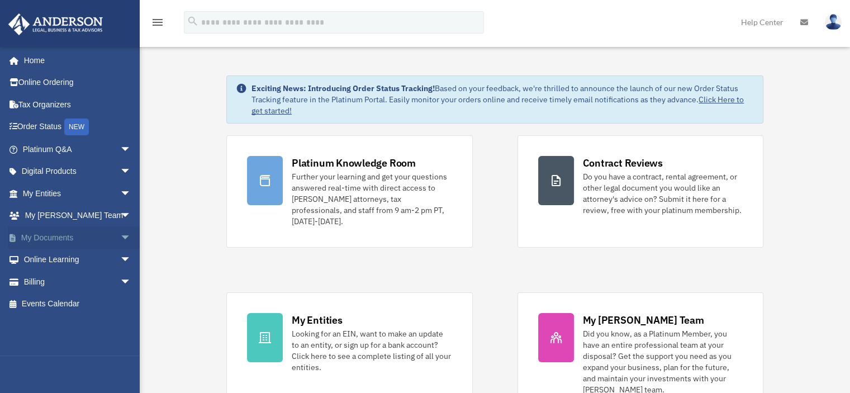
click at [64, 236] on link "My Documents arrow_drop_down" at bounding box center [78, 237] width 140 height 22
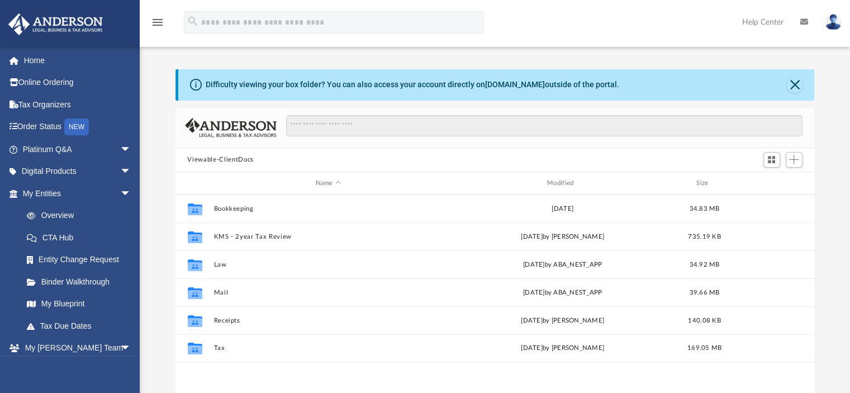
scroll to position [56, 0]
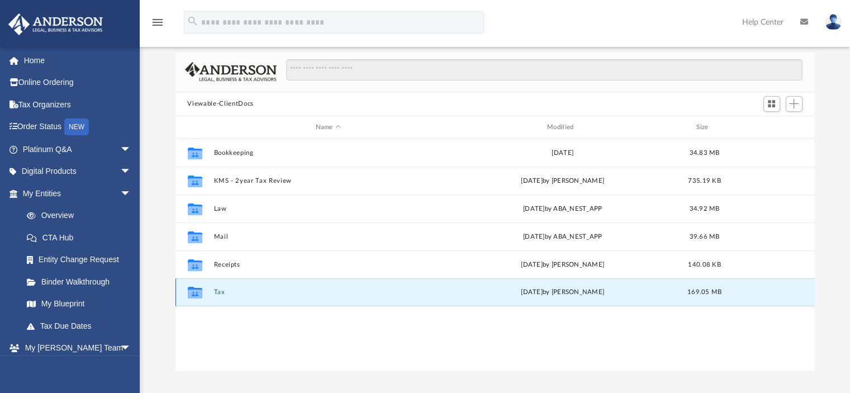
click at [218, 290] on button "Tax" at bounding box center [328, 292] width 229 height 7
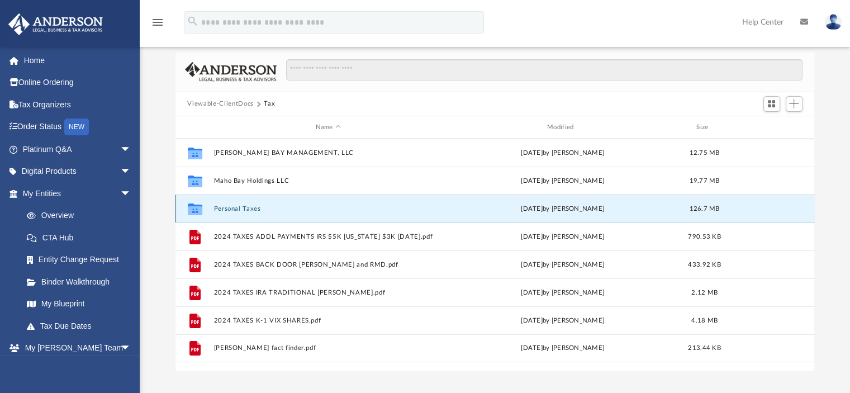
click at [241, 205] on button "Personal Taxes" at bounding box center [328, 208] width 229 height 7
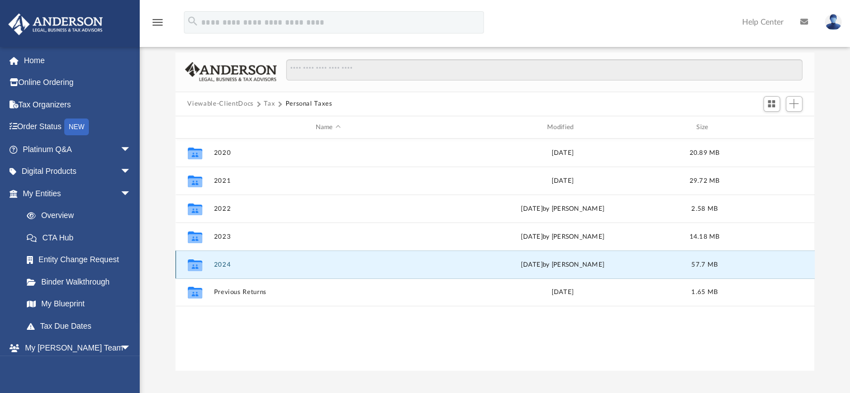
click at [224, 262] on button "2024" at bounding box center [328, 264] width 229 height 7
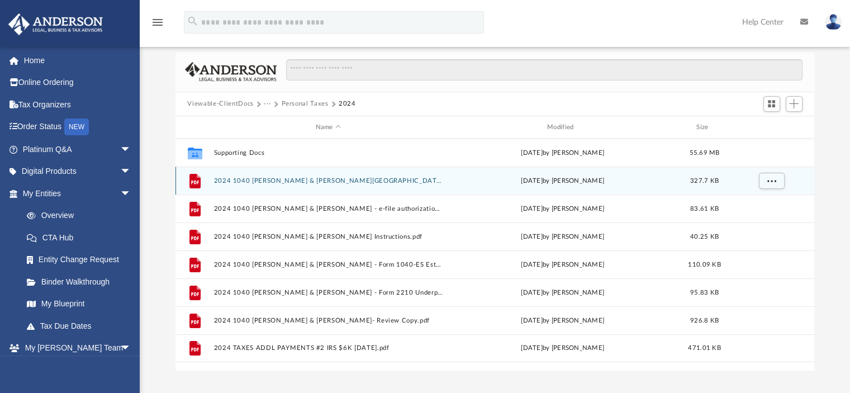
click at [262, 178] on button "2024 1040 [PERSON_NAME] & [PERSON_NAME][GEOGRAPHIC_DATA] ([GEOGRAPHIC_DATA] Cit…" at bounding box center [328, 180] width 229 height 7
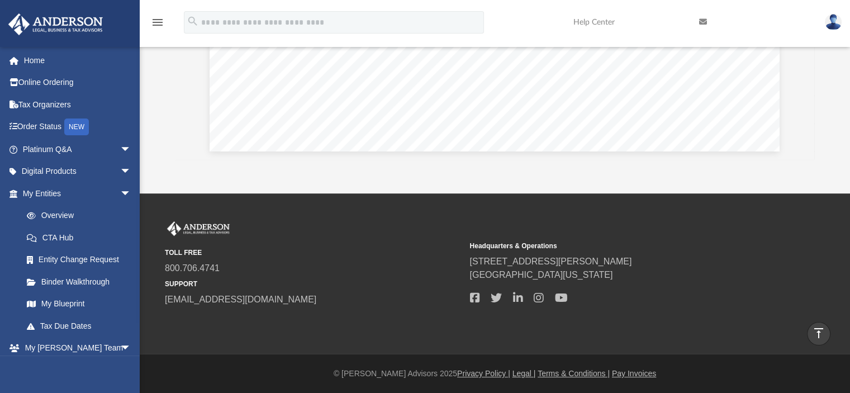
scroll to position [0, 0]
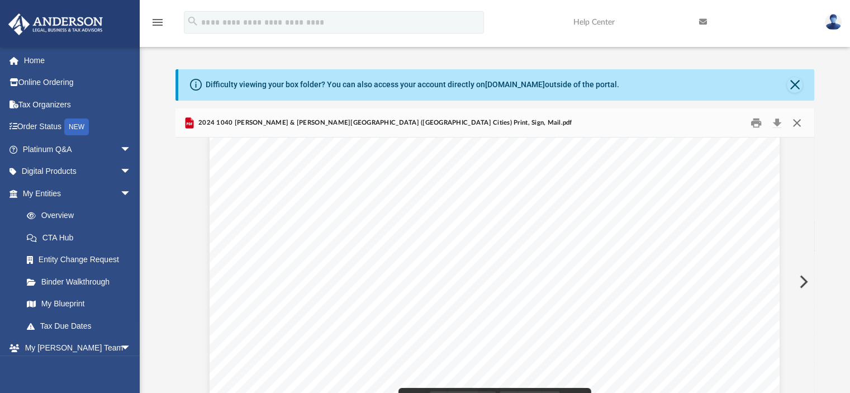
click at [796, 124] on button "Close" at bounding box center [797, 122] width 20 height 17
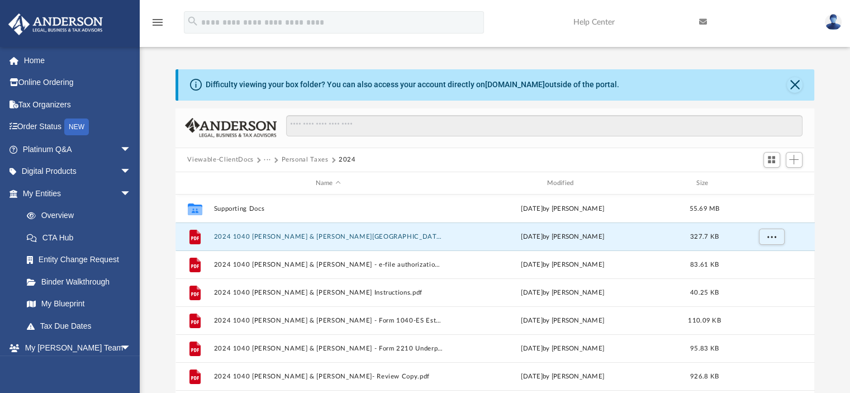
scroll to position [56, 0]
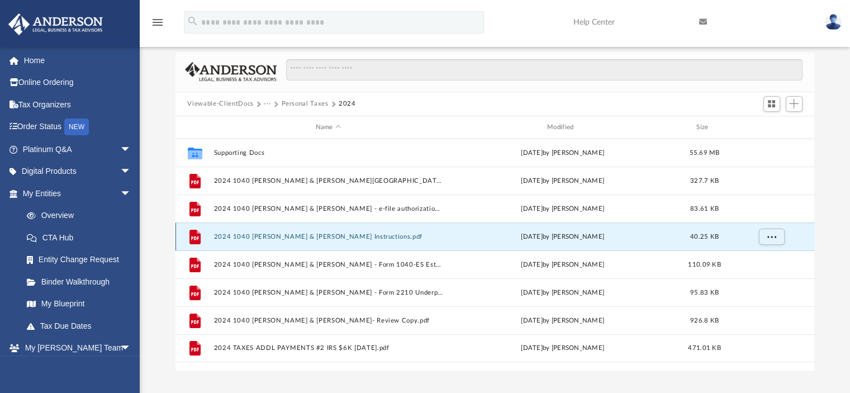
click at [302, 233] on button "2024 1040 [PERSON_NAME] & [PERSON_NAME] Instructions.pdf" at bounding box center [328, 236] width 229 height 7
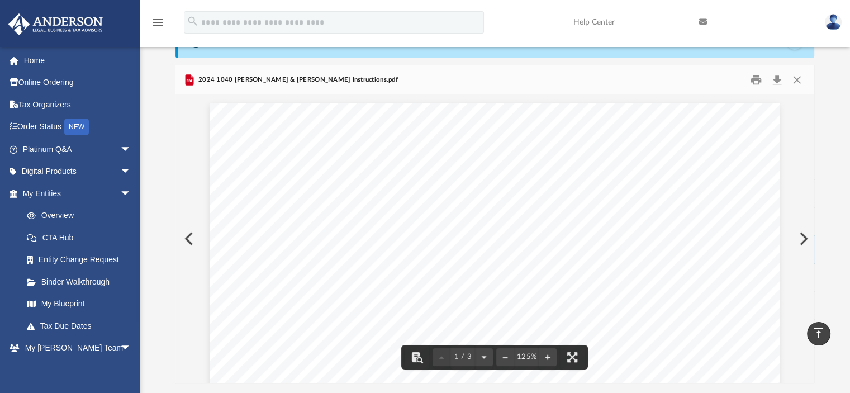
scroll to position [0, 0]
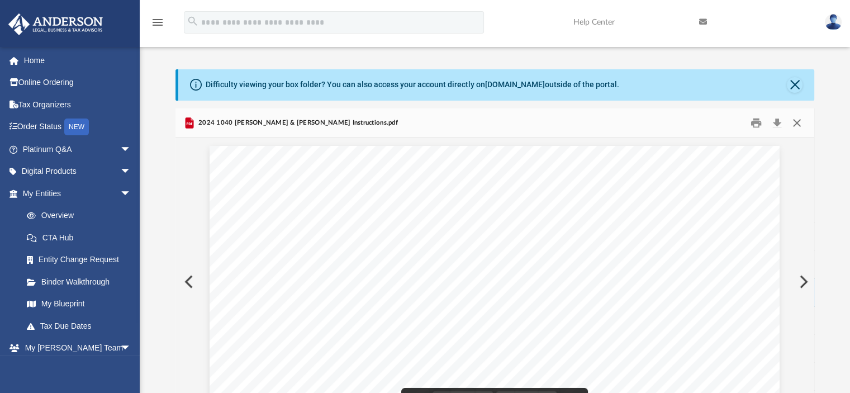
click at [796, 120] on button "Close" at bounding box center [797, 122] width 20 height 17
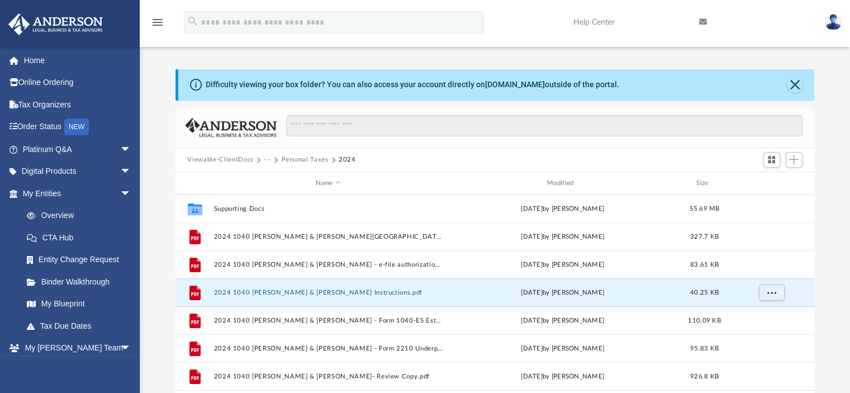
scroll to position [56, 0]
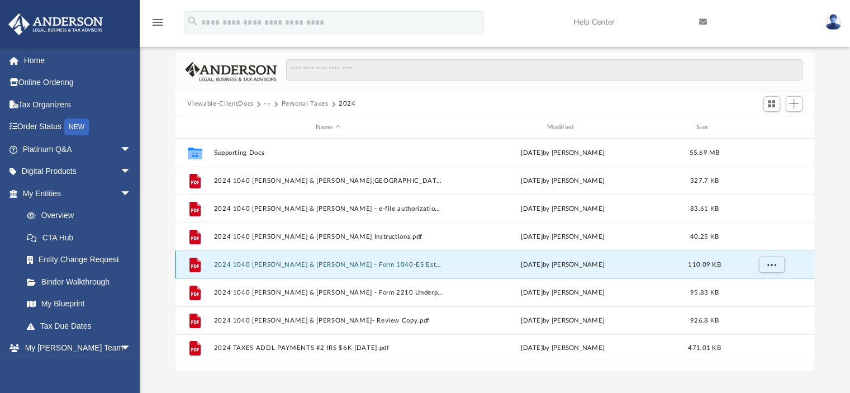
click at [291, 264] on button "2024 1040 [PERSON_NAME] & [PERSON_NAME] - Form 1040-ES Estimated Tax Voucher.pdf" at bounding box center [328, 264] width 229 height 7
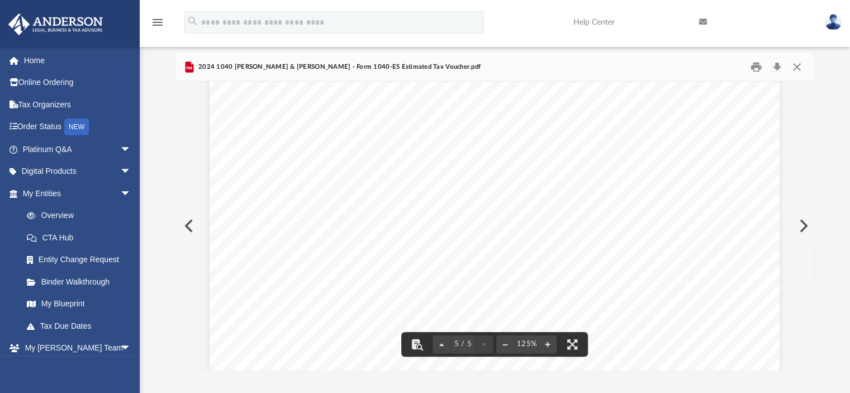
scroll to position [3428, 0]
click at [799, 66] on button "Close" at bounding box center [797, 66] width 20 height 17
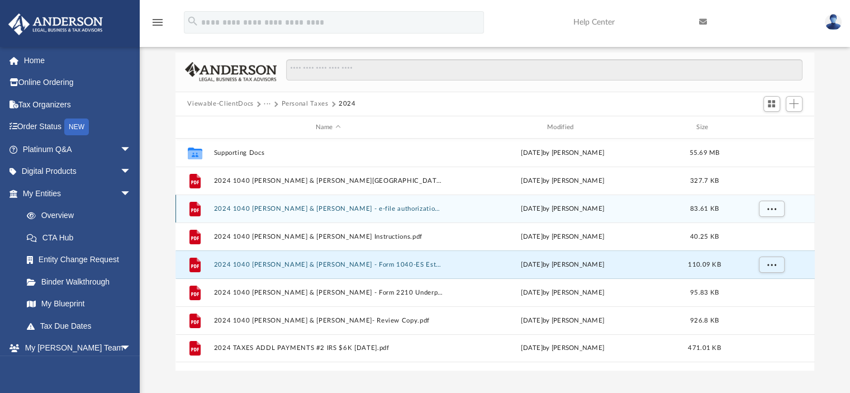
scroll to position [112, 0]
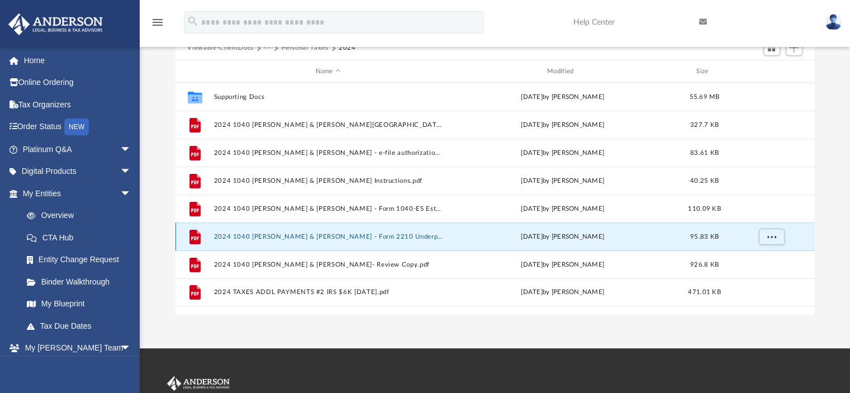
click at [342, 234] on button "2024 1040 [PERSON_NAME] & [PERSON_NAME] - Form 2210 Underpayment of Estimated T…" at bounding box center [328, 236] width 229 height 7
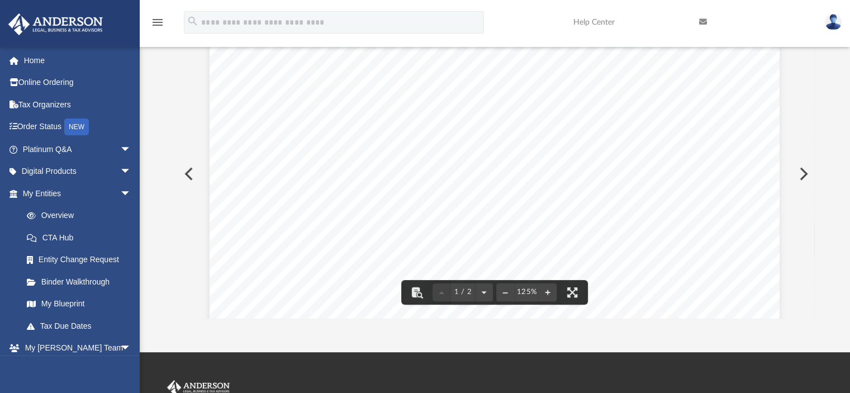
scroll to position [0, 0]
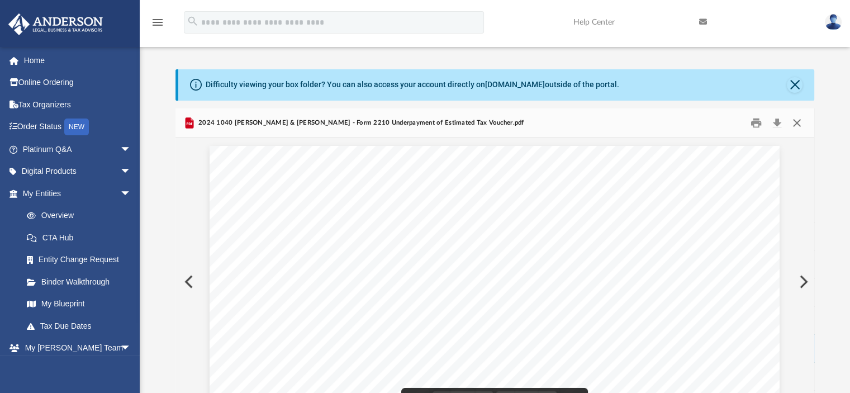
click at [801, 120] on button "Close" at bounding box center [797, 122] width 20 height 17
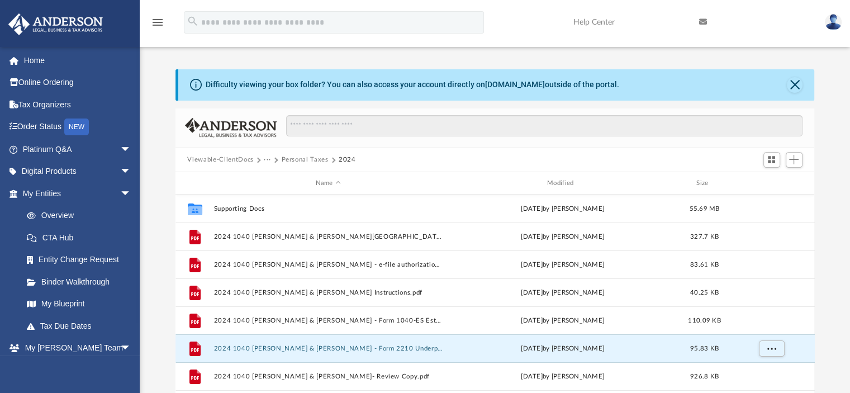
scroll to position [56, 0]
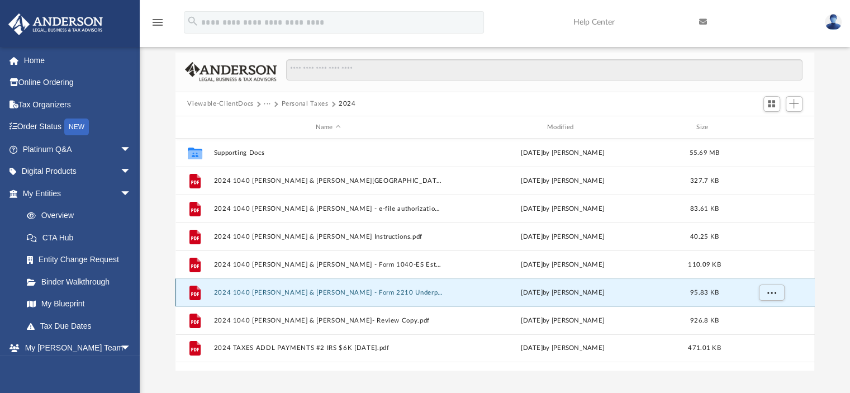
click at [289, 290] on button "2024 1040 [PERSON_NAME] & [PERSON_NAME] - Form 2210 Underpayment of Estimated T…" at bounding box center [328, 292] width 229 height 7
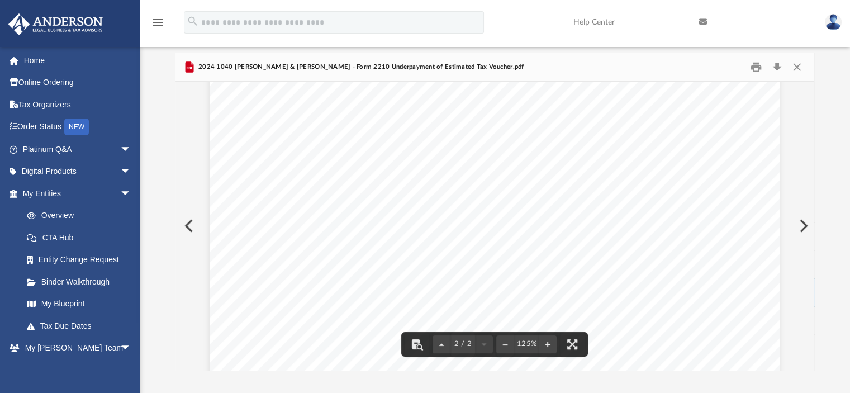
scroll to position [615, 0]
click at [795, 63] on button "Close" at bounding box center [797, 66] width 20 height 17
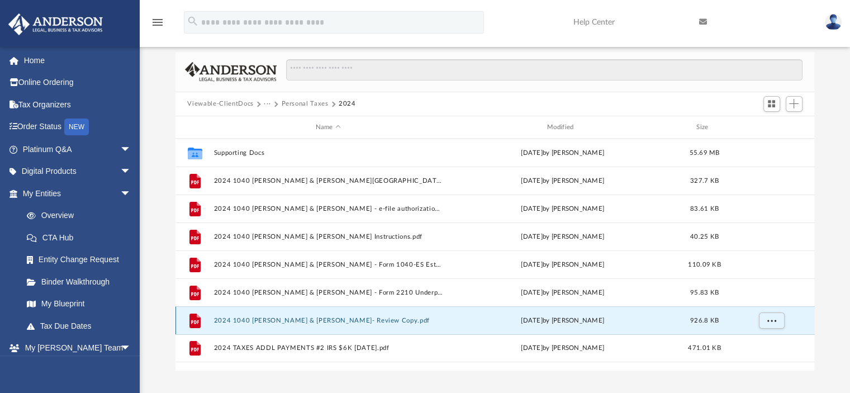
click at [318, 318] on button "2024 1040 [PERSON_NAME] & [PERSON_NAME]- Review Copy.pdf" at bounding box center [328, 320] width 229 height 7
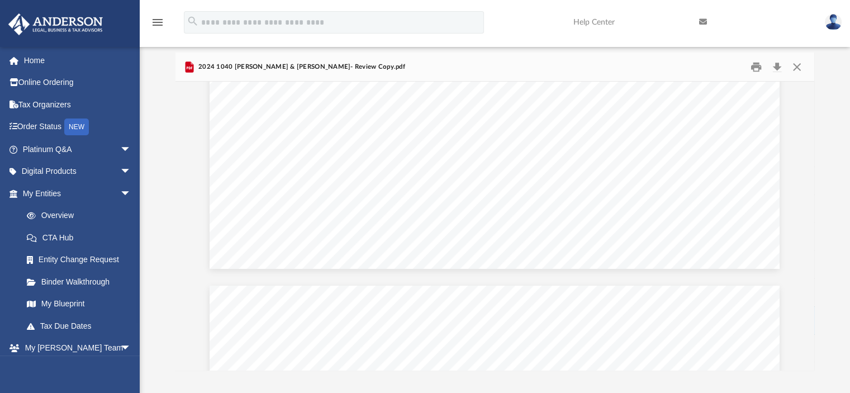
scroll to position [10370, 0]
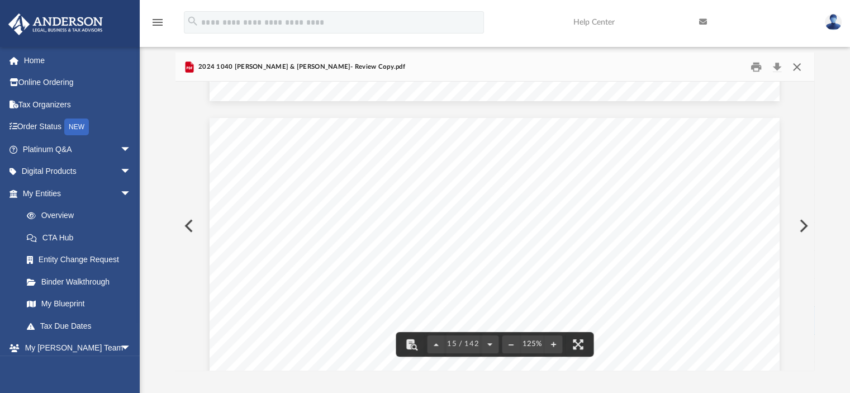
click at [802, 65] on button "Close" at bounding box center [797, 66] width 20 height 17
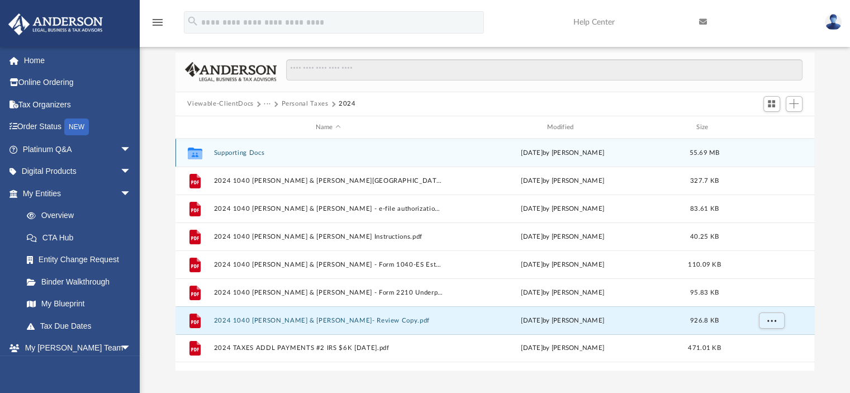
scroll to position [112, 0]
